Goal: Task Accomplishment & Management: Manage account settings

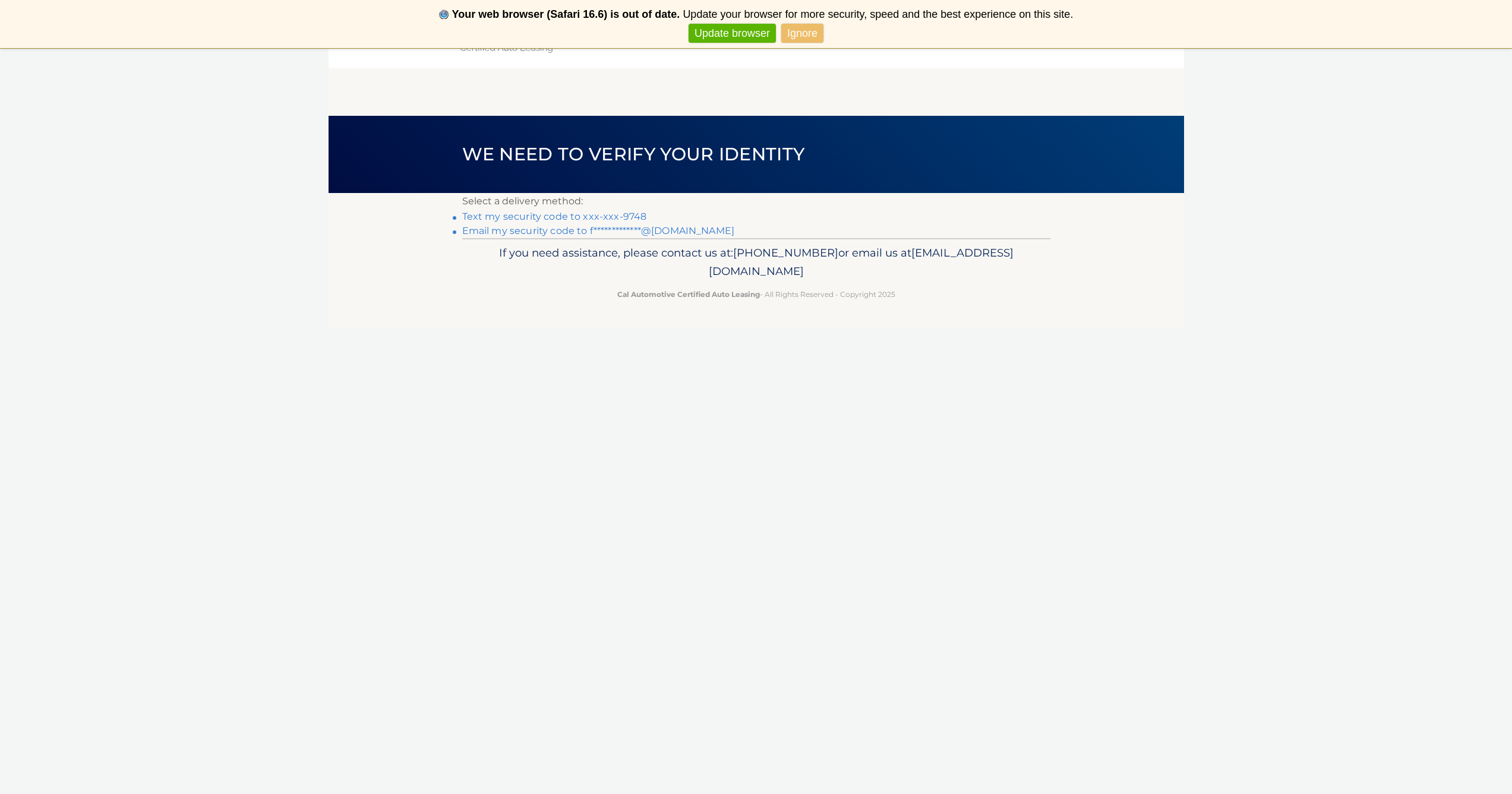
click at [570, 215] on link "Text my security code to xxx-xxx-9748" at bounding box center [555, 216] width 185 height 11
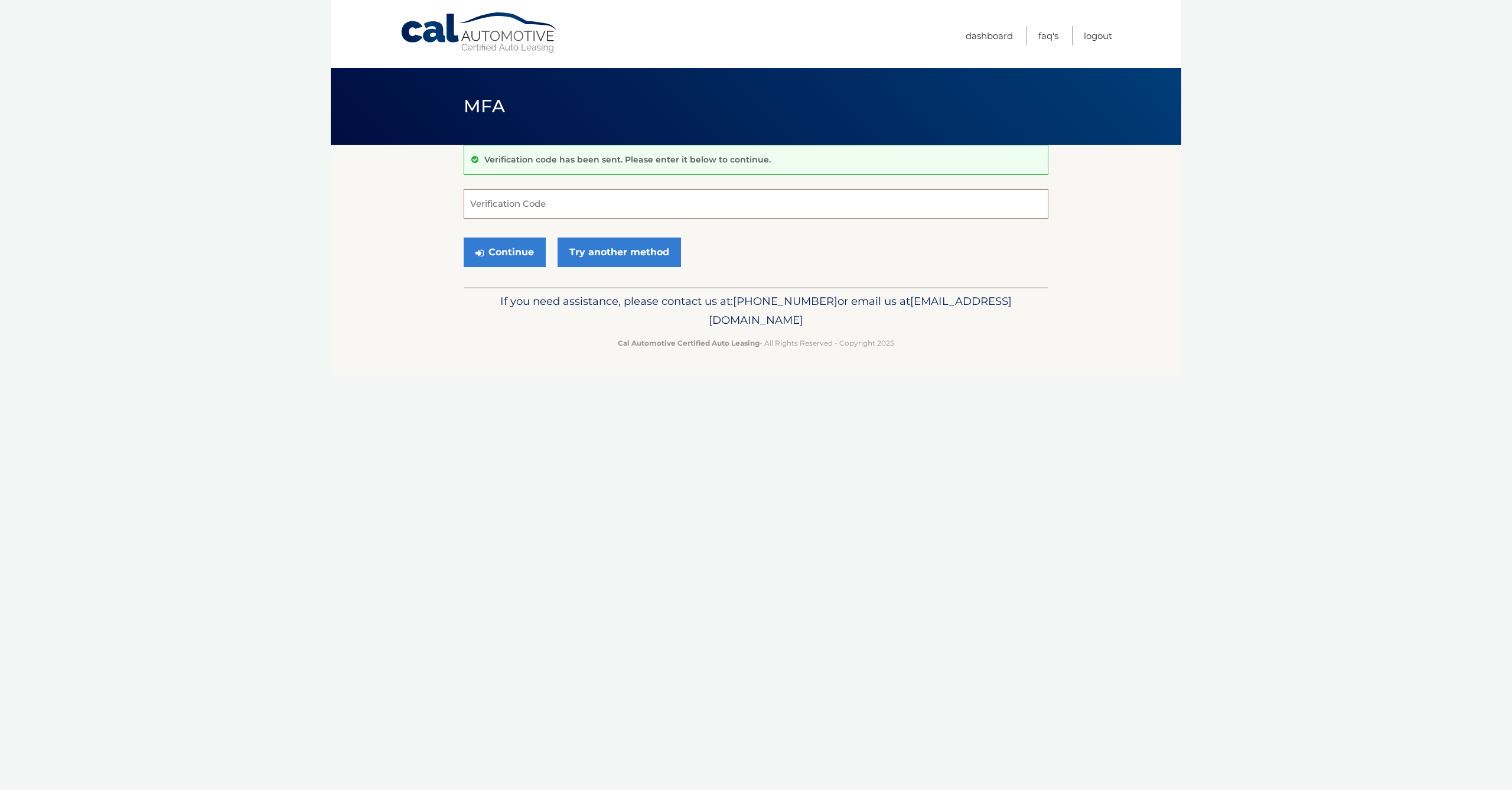
click at [570, 211] on input "Verification Code" at bounding box center [756, 204] width 585 height 29
type input "732742"
click at [504, 252] on button "Continue" at bounding box center [504, 252] width 82 height 29
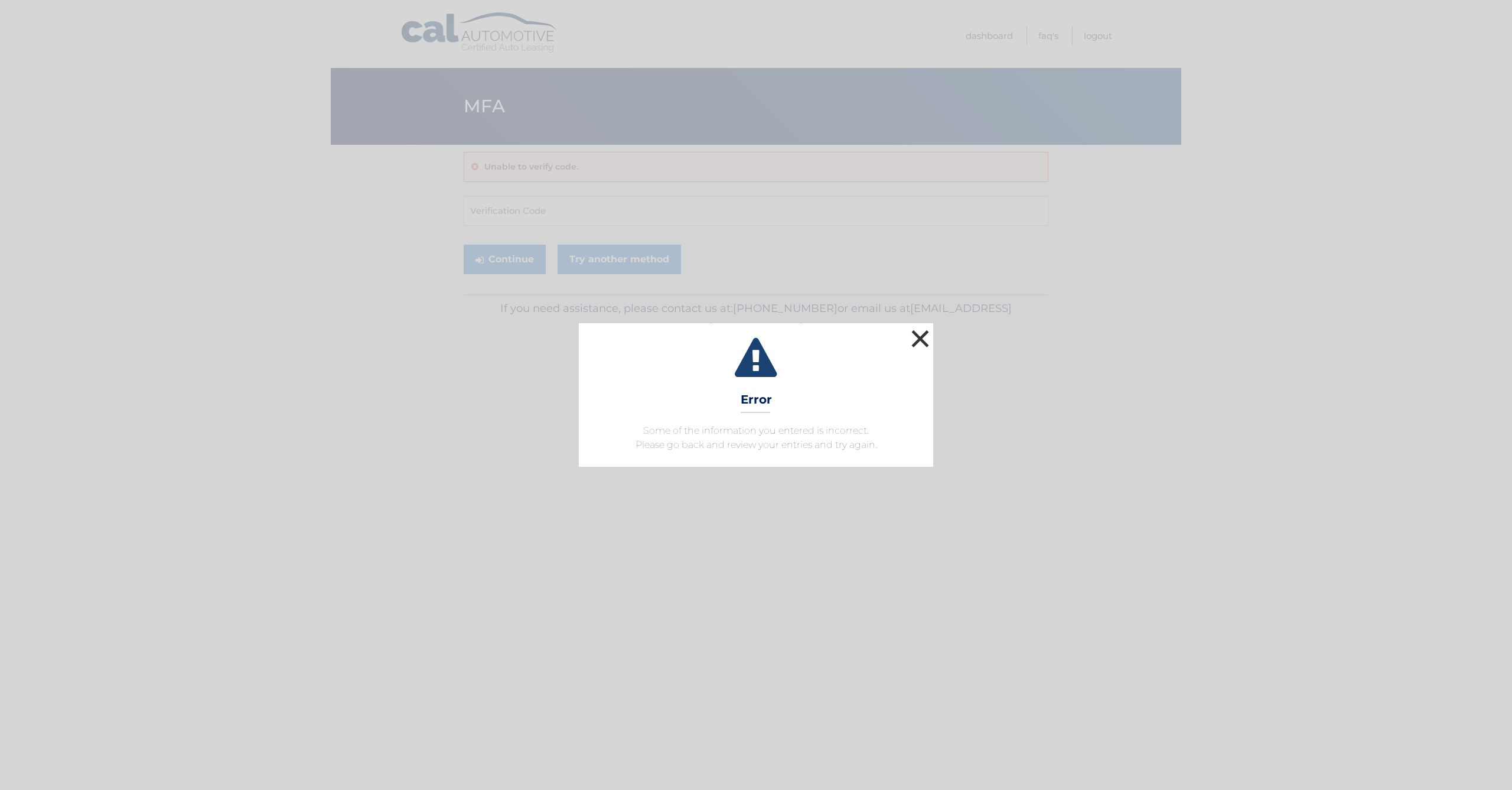
click at [919, 333] on button "×" at bounding box center [920, 338] width 23 height 23
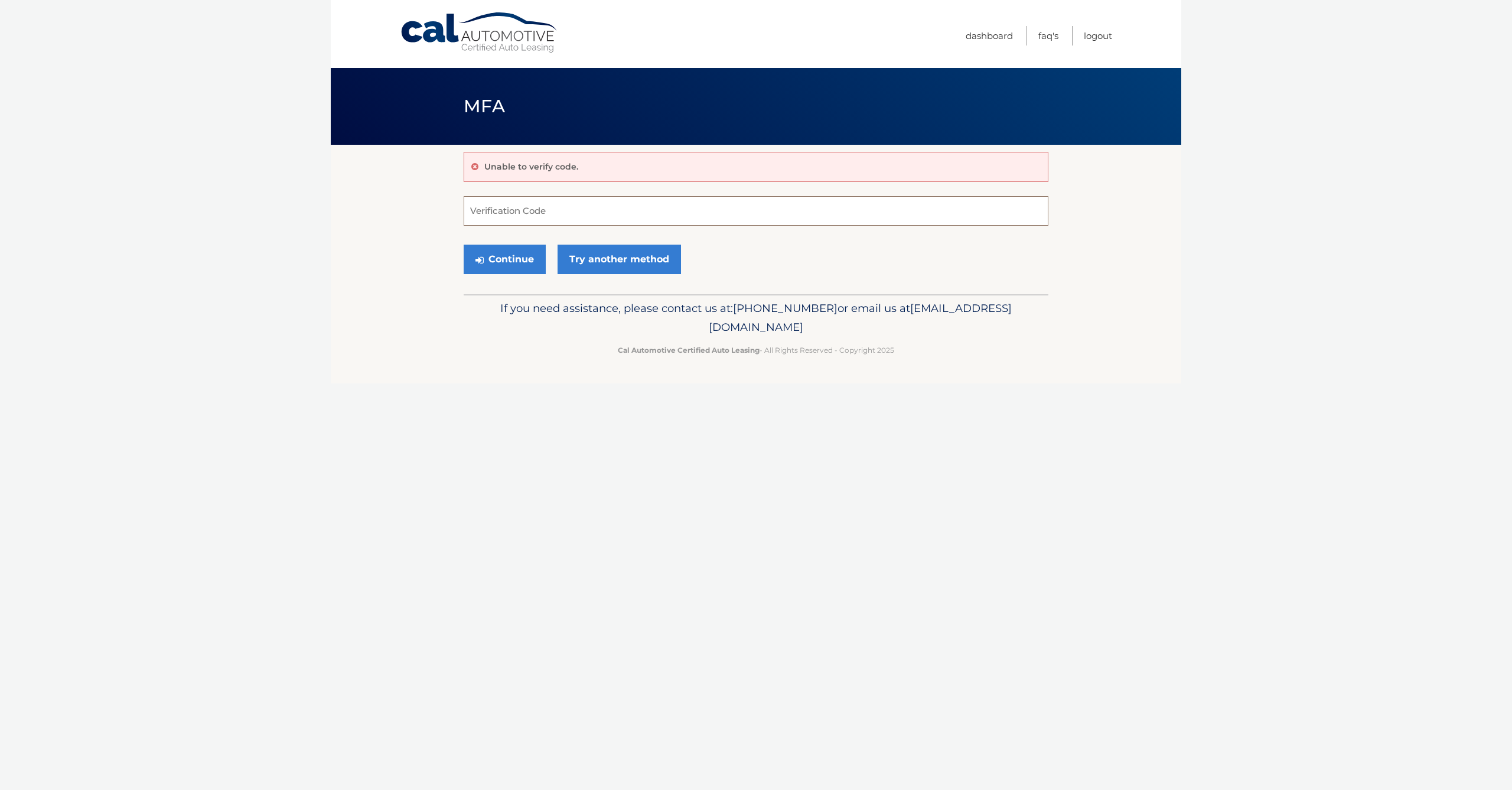
click at [536, 216] on input "Verification Code" at bounding box center [756, 211] width 585 height 29
type input "734742"
click at [491, 247] on button "Continue" at bounding box center [504, 260] width 82 height 29
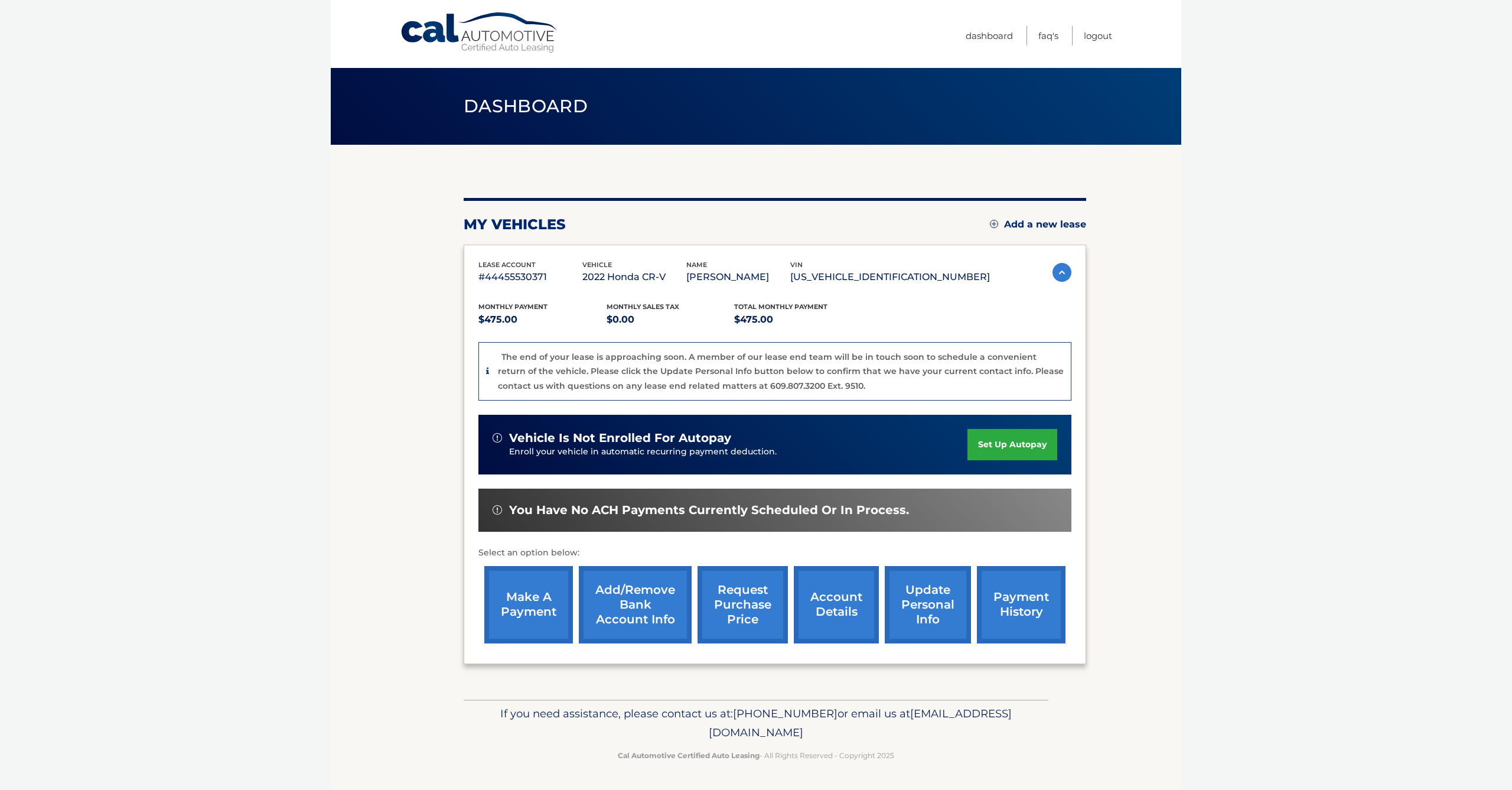
click at [1010, 439] on link "set up autopay" at bounding box center [1013, 445] width 89 height 32
click at [564, 602] on link "make a payment" at bounding box center [529, 605] width 89 height 78
click at [553, 604] on link "make a payment" at bounding box center [529, 605] width 89 height 78
click at [550, 606] on link "make a payment" at bounding box center [529, 605] width 89 height 78
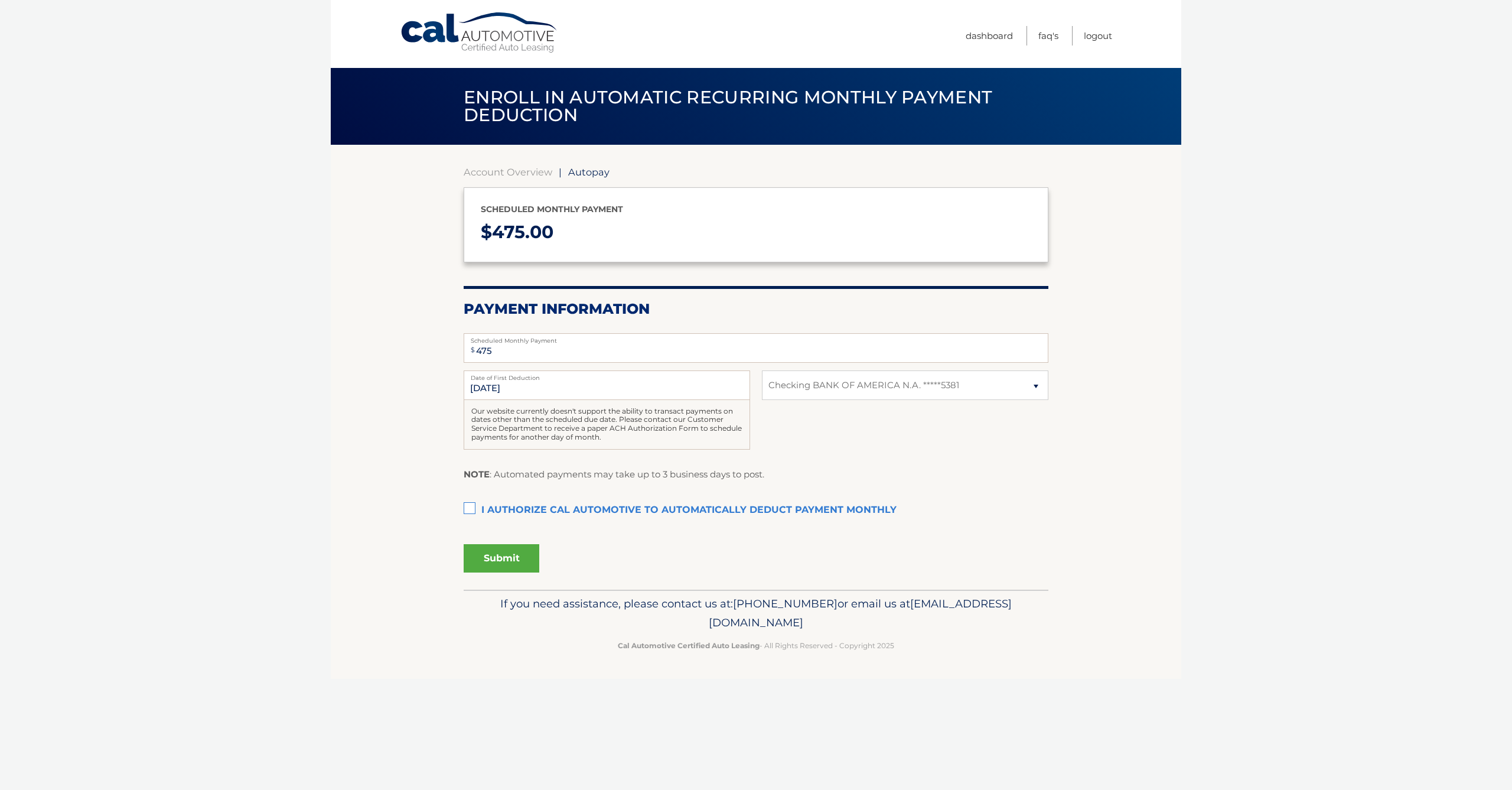
select select "NzI3NTU0MDctODc3ZC00YTVhLTk1MmQtZTEwZTc3MDI5YTU2"
click at [495, 555] on button "Submit" at bounding box center [501, 558] width 76 height 29
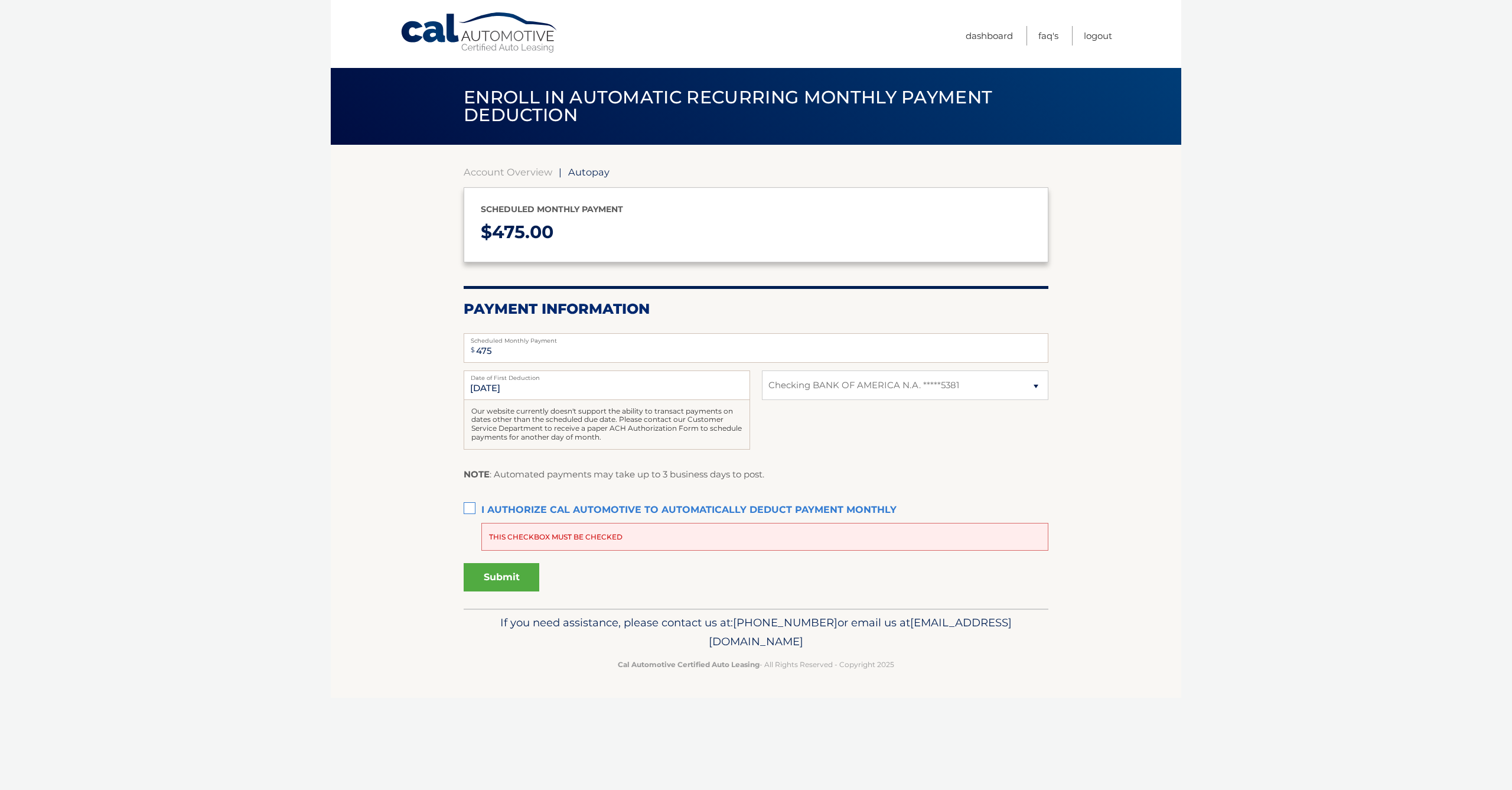
click at [470, 502] on label "I authorize cal automotive to automatically deduct payment monthly This checkbo…" at bounding box center [756, 511] width 585 height 23
click at [0, 0] on input "I authorize cal automotive to automatically deduct payment monthly This checkbo…" at bounding box center [0, 0] width 0 height 0
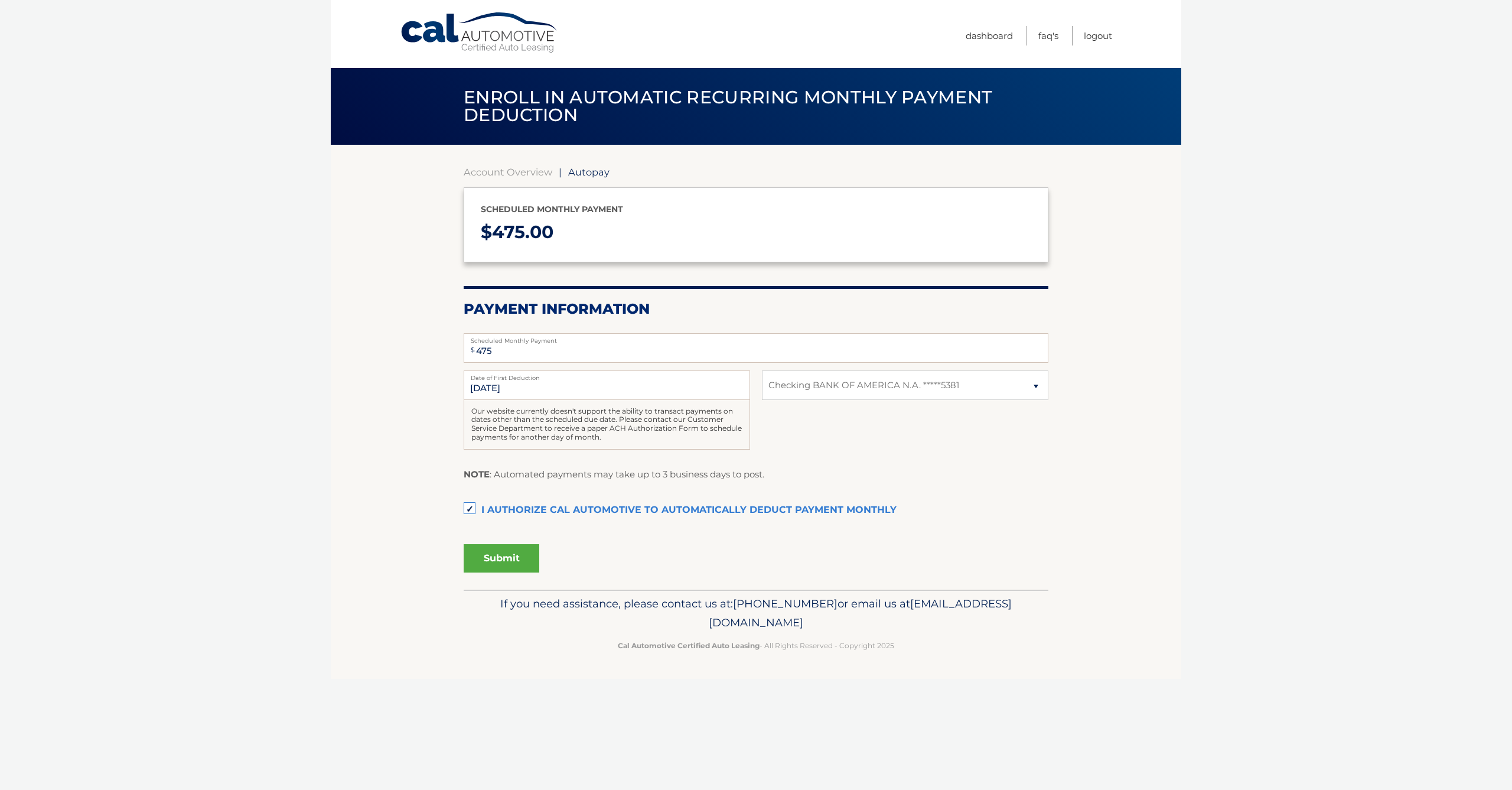
click at [465, 509] on label "I authorize cal automotive to automatically deduct payment monthly This checkbo…" at bounding box center [756, 511] width 585 height 23
click at [0, 0] on input "I authorize cal automotive to automatically deduct payment monthly This checkbo…" at bounding box center [0, 0] width 0 height 0
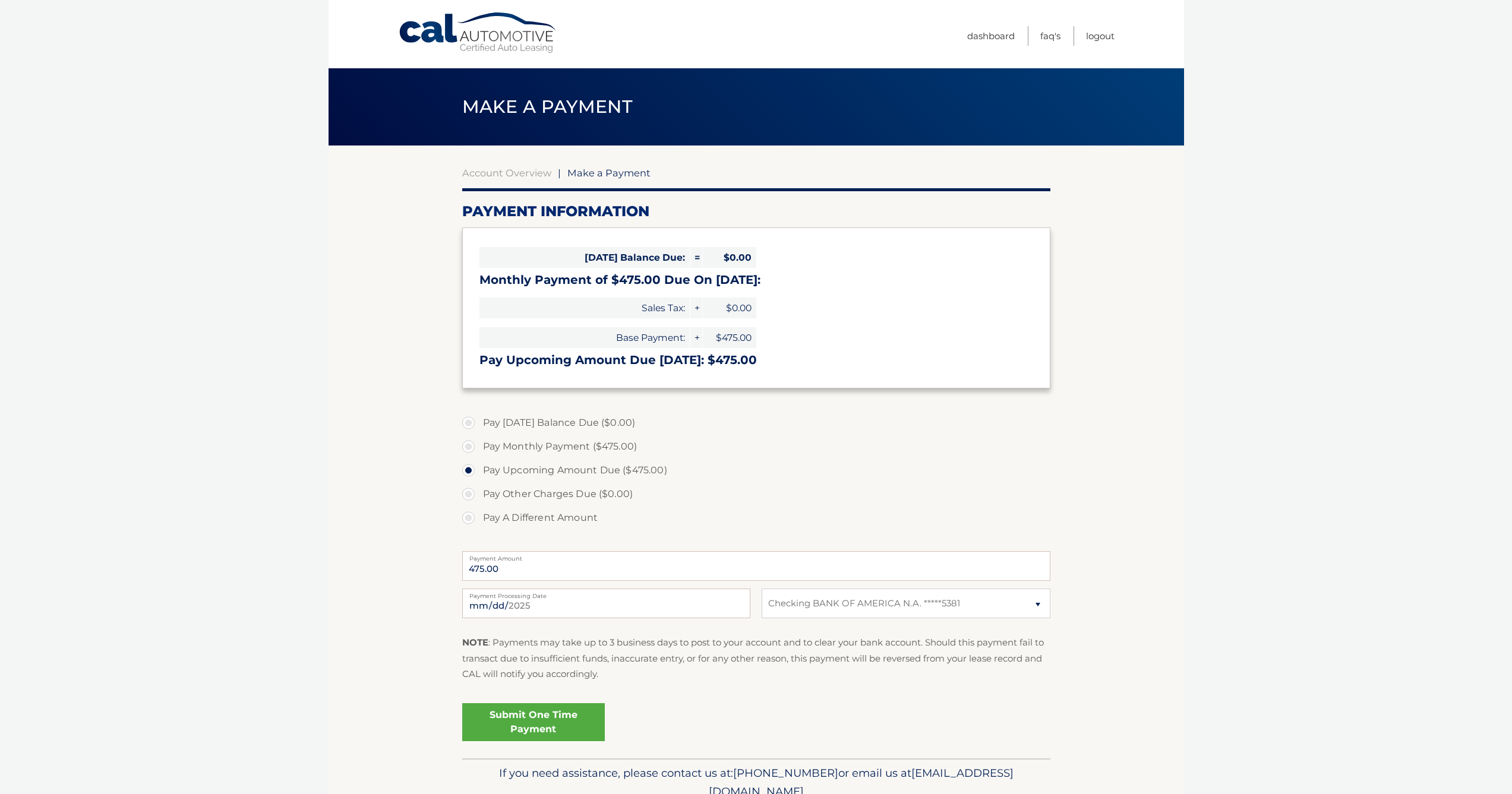
select select "NzI3NTU0MDctODc3ZC00YTVhLTk1MmQtZTEwZTc3MDI5YTU2"
click at [544, 727] on link "Submit One Time Payment" at bounding box center [533, 722] width 142 height 38
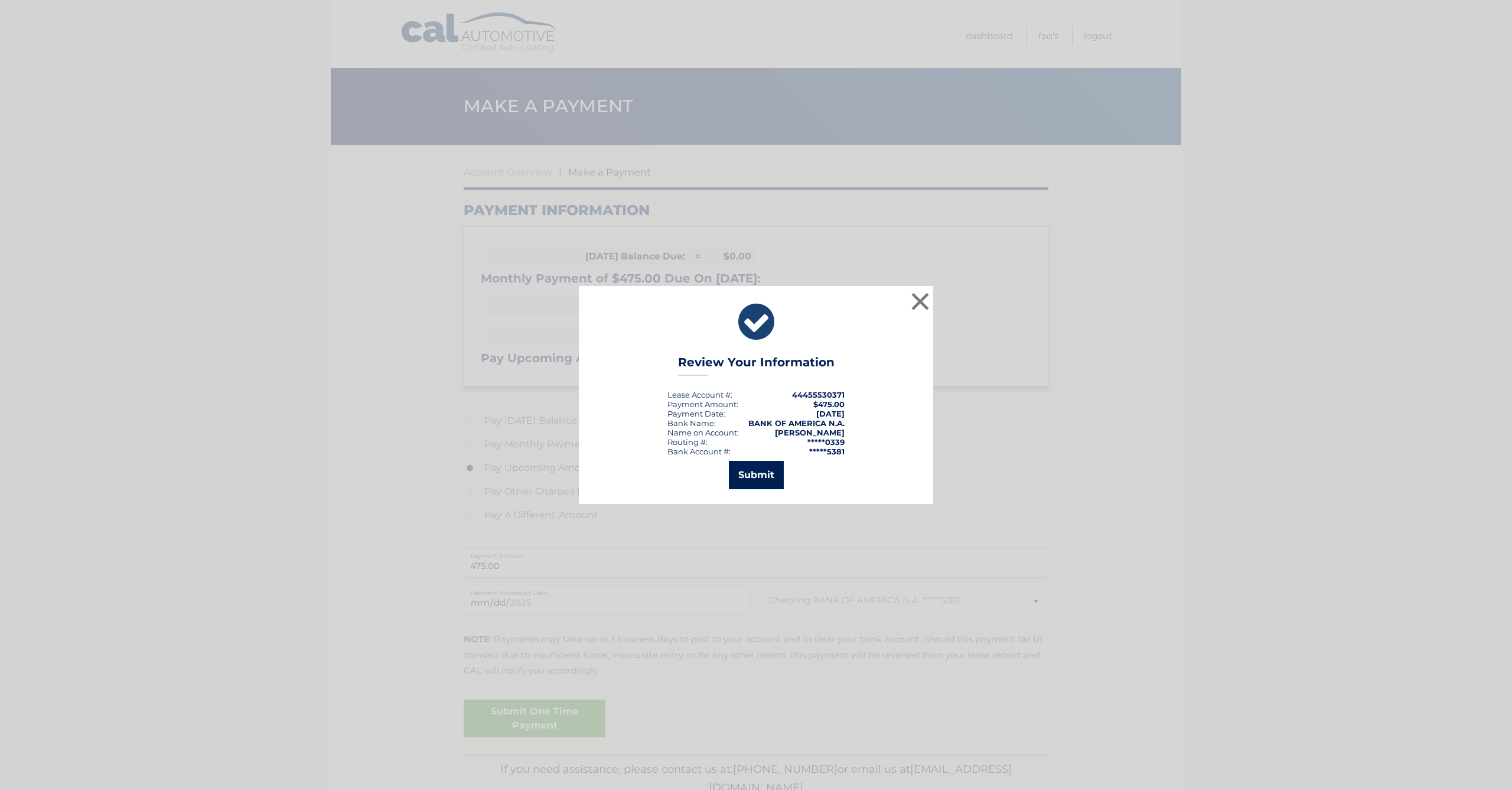
click at [758, 481] on button "Submit" at bounding box center [756, 475] width 55 height 29
